Goal: Find specific page/section: Find specific page/section

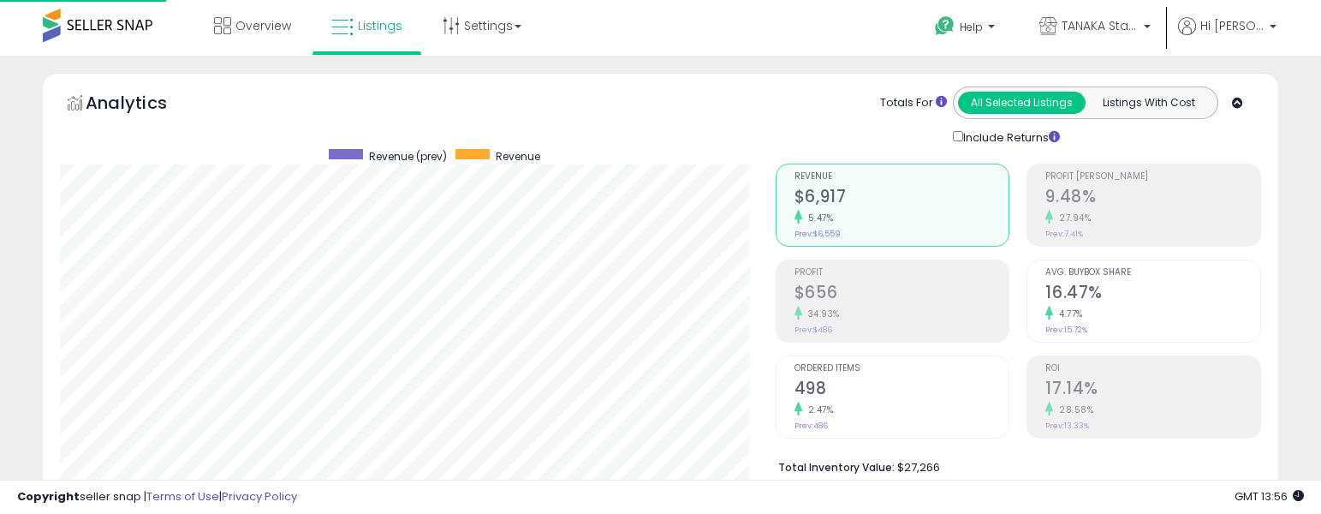
scroll to position [351, 716]
click at [97, 34] on span at bounding box center [98, 25] width 110 height 33
click at [100, 31] on span at bounding box center [98, 25] width 110 height 33
click at [226, 31] on icon at bounding box center [222, 25] width 17 height 17
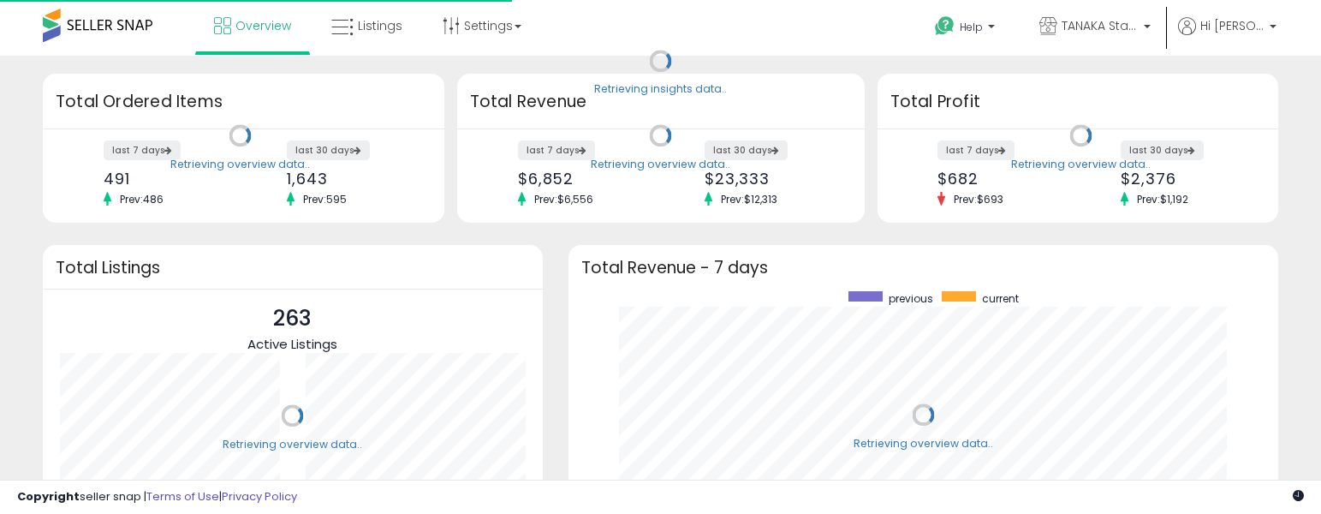
scroll to position [238, 676]
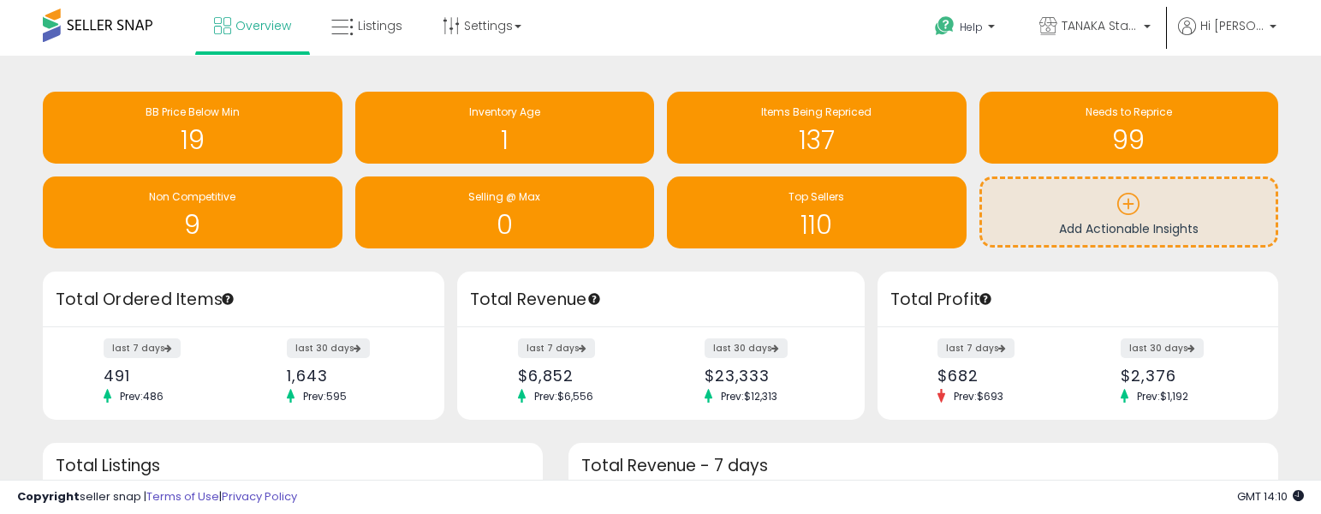
click at [501, 126] on h1 "1" at bounding box center [505, 140] width 283 height 28
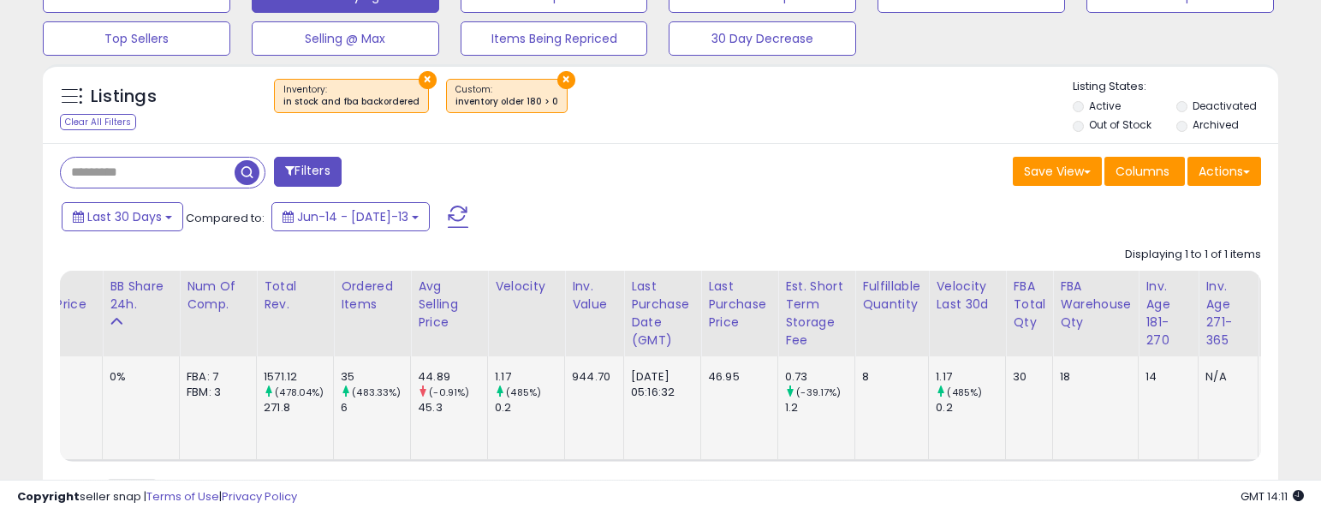
scroll to position [0, 811]
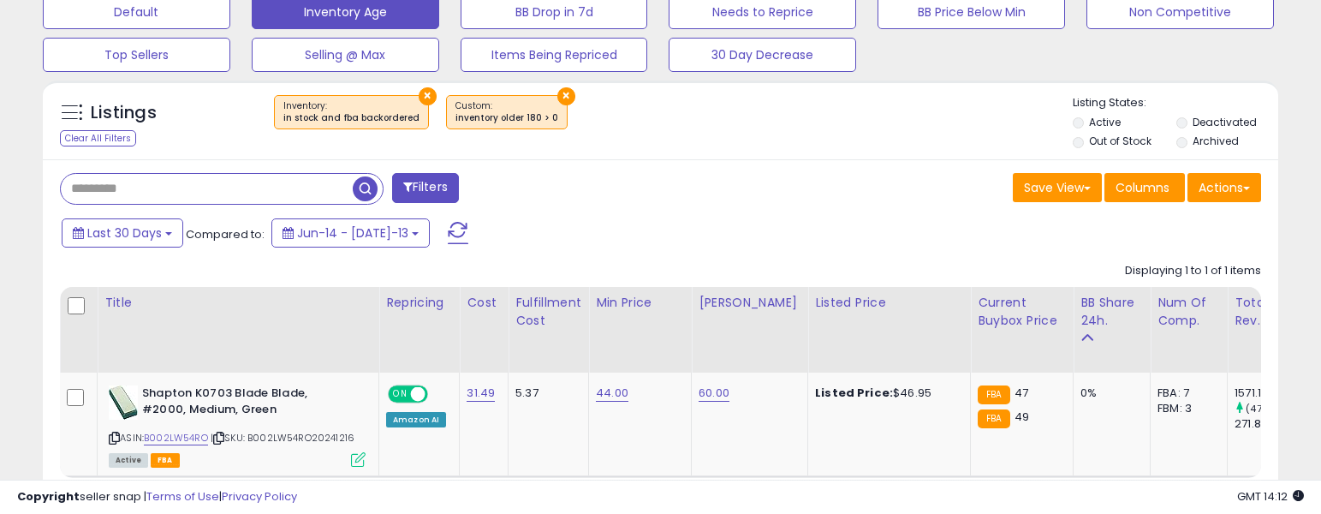
click at [144, 193] on input "text" at bounding box center [207, 189] width 292 height 30
type input "**"
